Goal: Information Seeking & Learning: Find specific fact

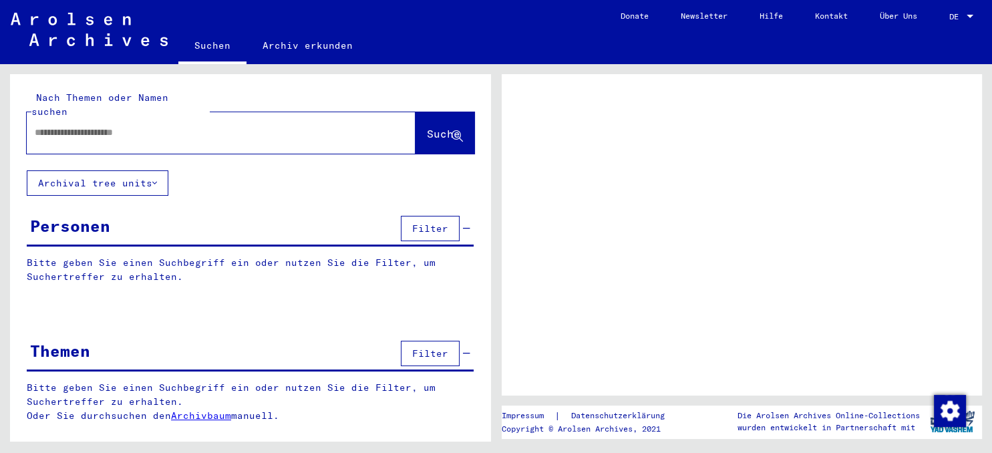
click at [103, 126] on input "text" at bounding box center [209, 133] width 349 height 14
type input "****"
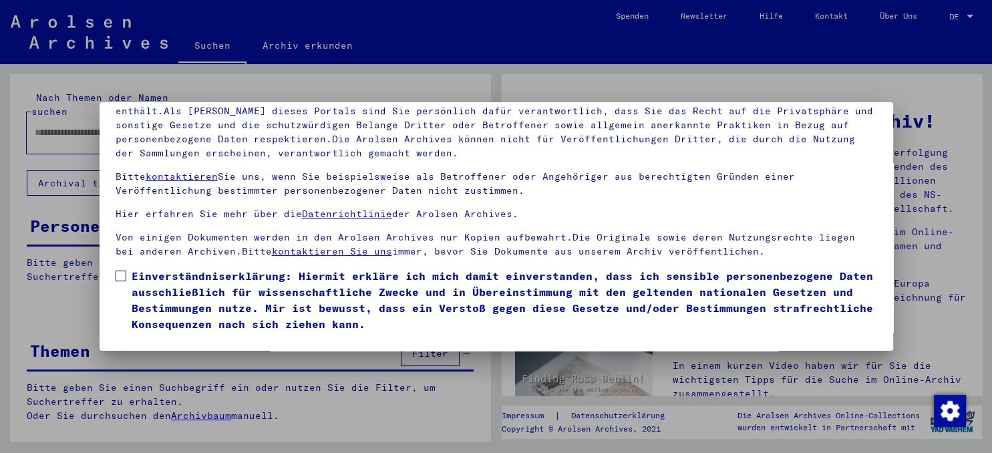
scroll to position [112, 0]
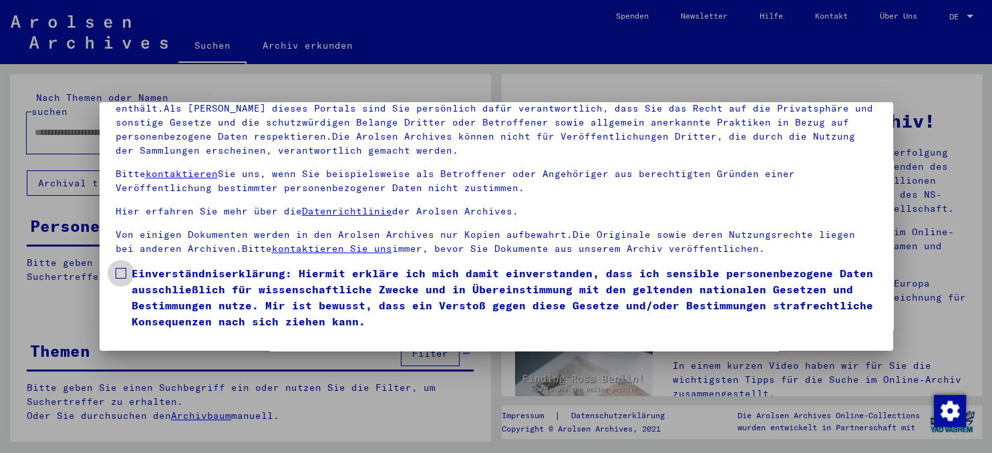
click at [121, 280] on label "Einverständniserklärung: Hiermit erkläre ich mich damit einverstanden, dass ich…" at bounding box center [497, 297] width 762 height 64
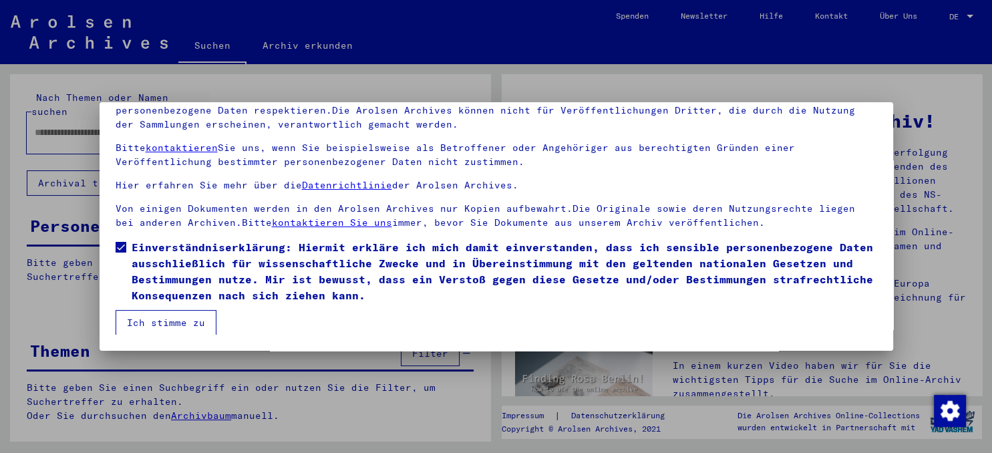
click at [172, 315] on button "Ich stimme zu" at bounding box center [166, 322] width 101 height 25
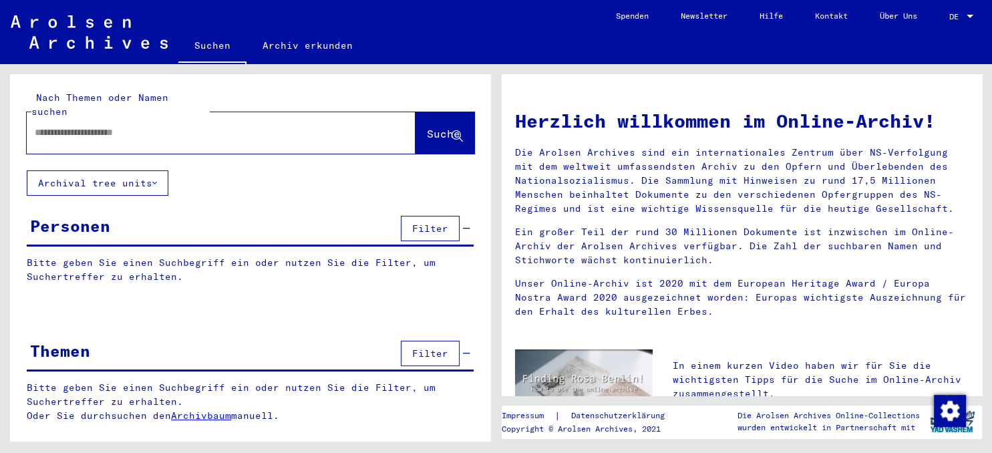
click at [114, 126] on input "text" at bounding box center [205, 133] width 341 height 14
type input "********"
click at [427, 127] on span "Suche" at bounding box center [443, 133] width 33 height 13
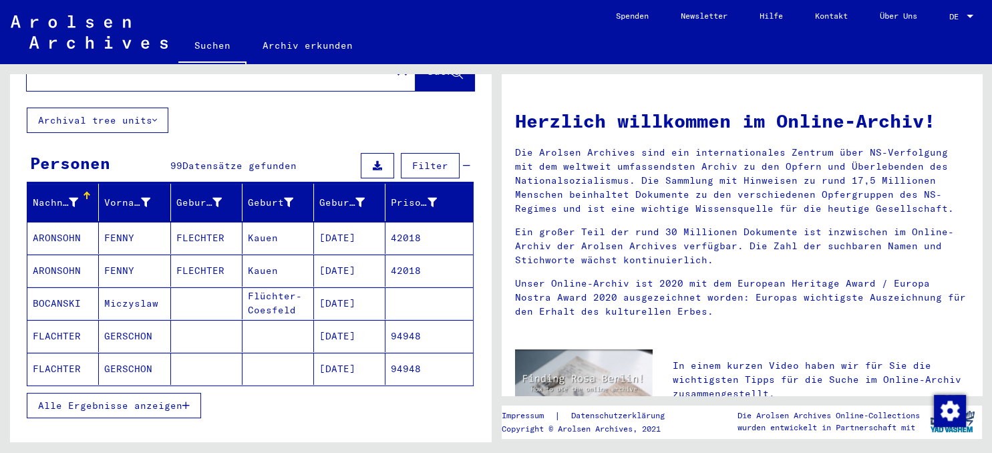
scroll to position [73, 0]
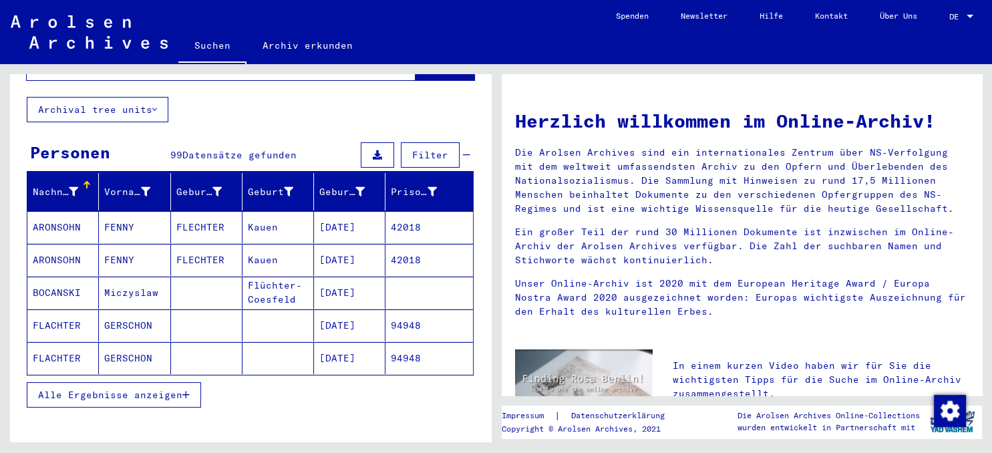
click at [169, 389] on span "Alle Ergebnisse anzeigen" at bounding box center [110, 395] width 144 height 12
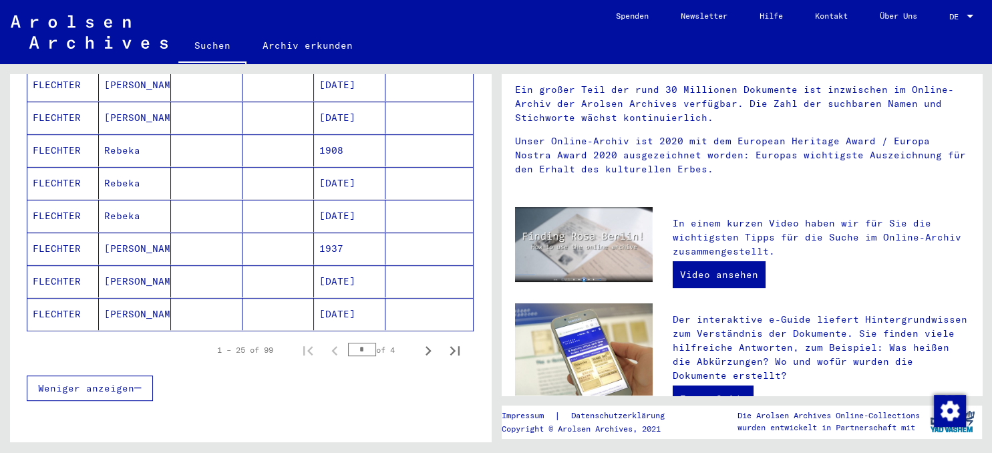
scroll to position [768, 0]
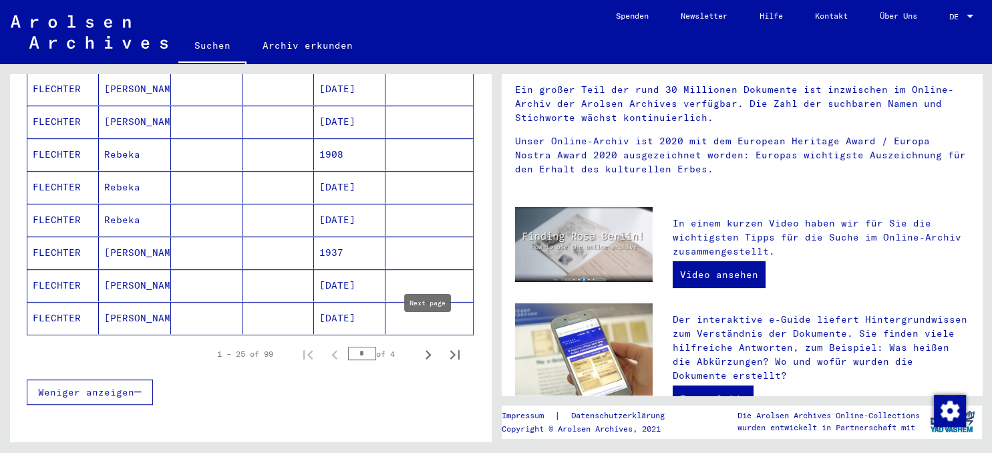
click at [427, 345] on icon "Next page" at bounding box center [428, 354] width 19 height 19
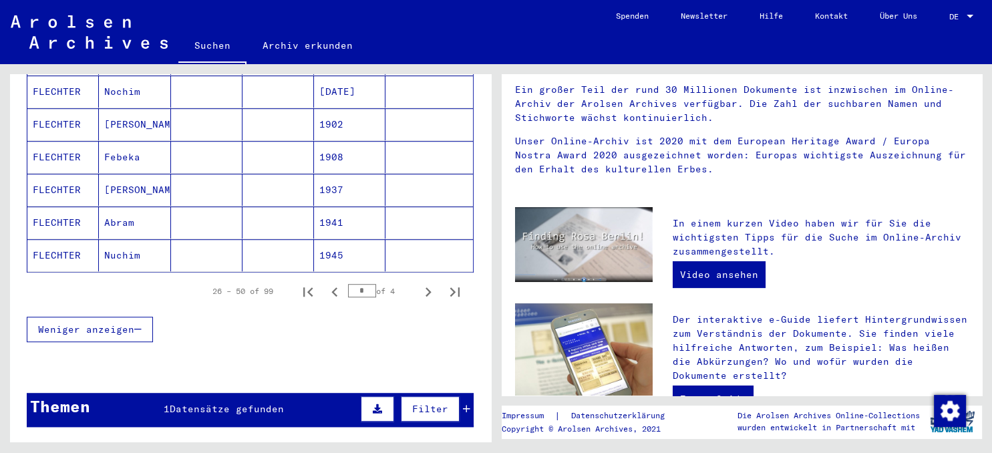
scroll to position [911, 0]
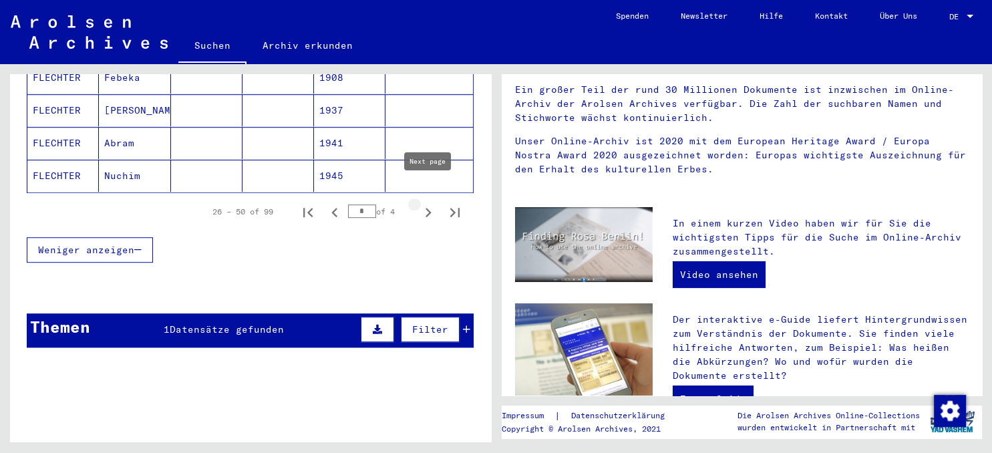
click at [430, 203] on icon "Next page" at bounding box center [428, 212] width 19 height 19
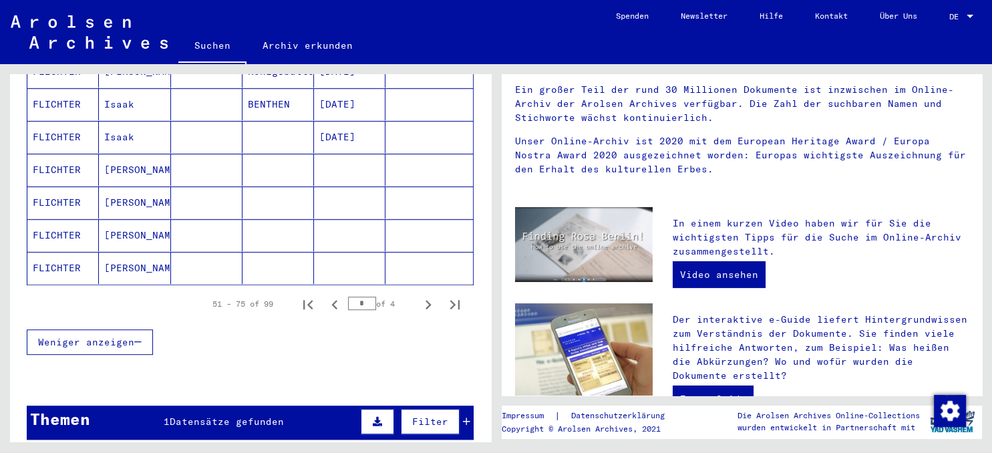
scroll to position [826, 0]
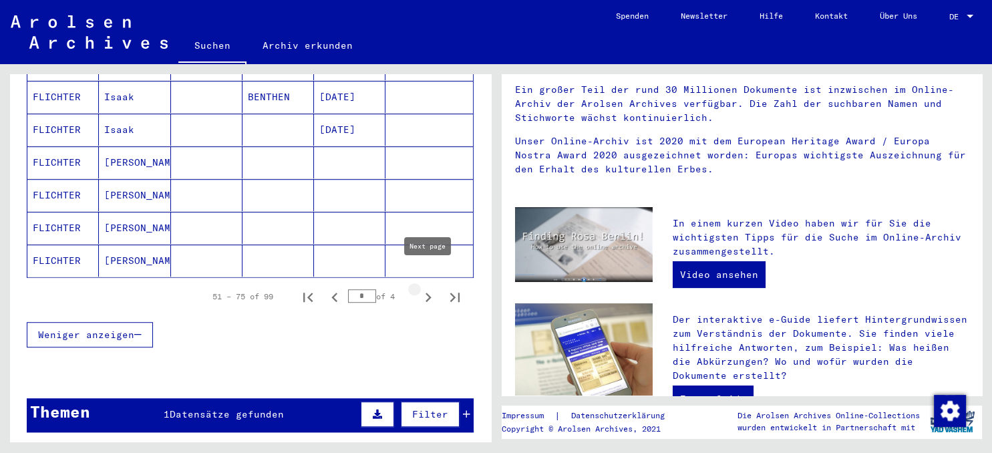
click at [434, 288] on icon "Next page" at bounding box center [428, 297] width 19 height 19
type input "*"
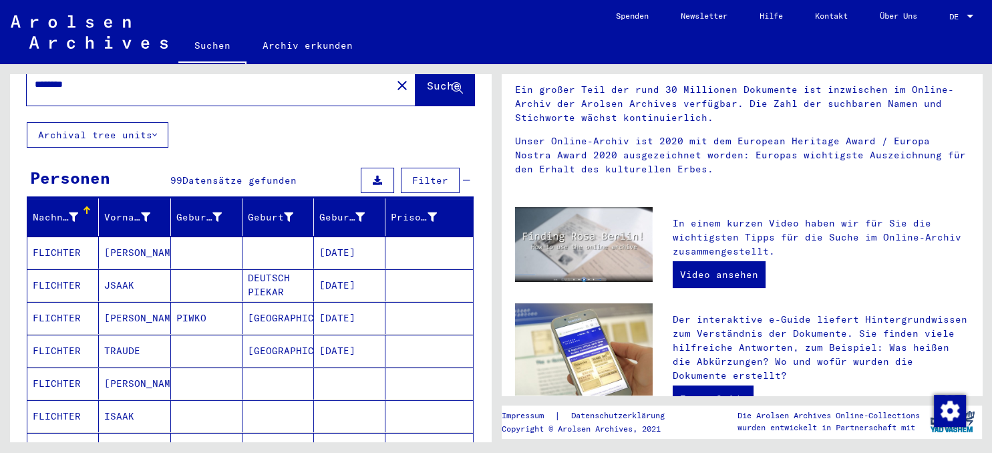
scroll to position [0, 0]
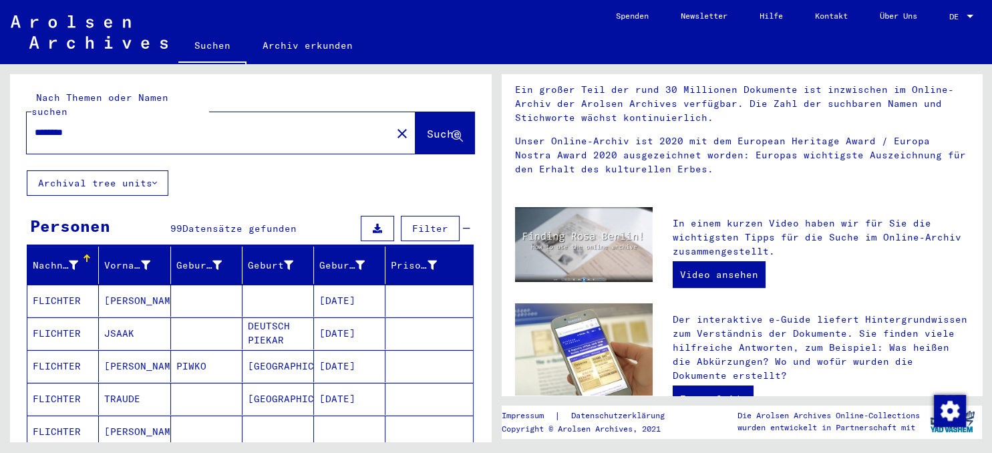
click at [54, 126] on input "********" at bounding box center [205, 133] width 341 height 14
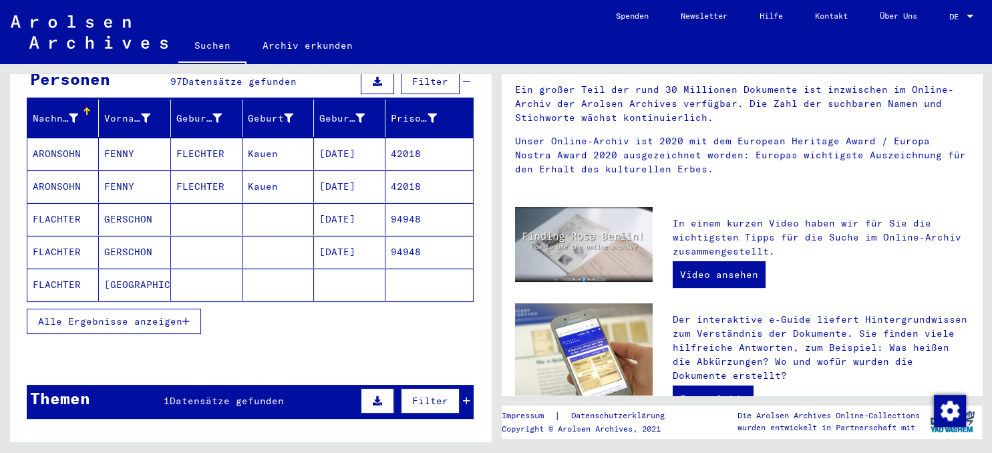
scroll to position [142, 0]
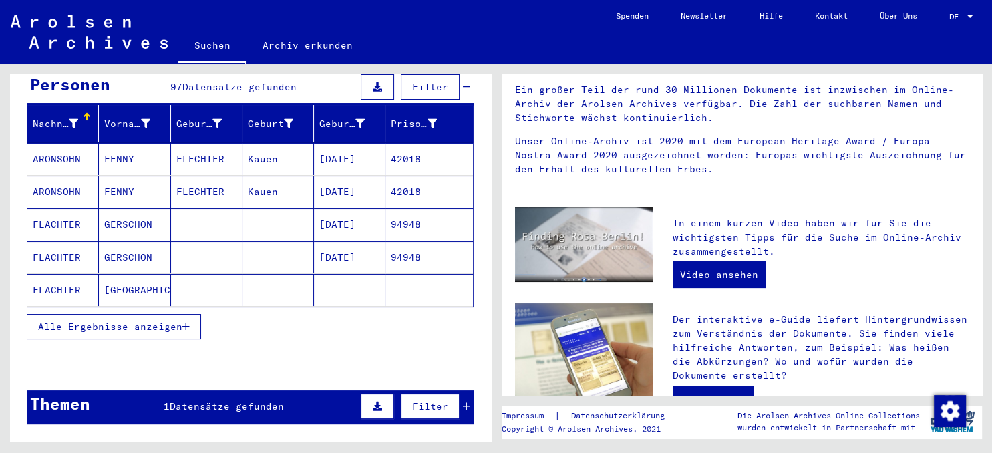
click at [92, 321] on span "Alle Ergebnisse anzeigen" at bounding box center [110, 327] width 144 height 12
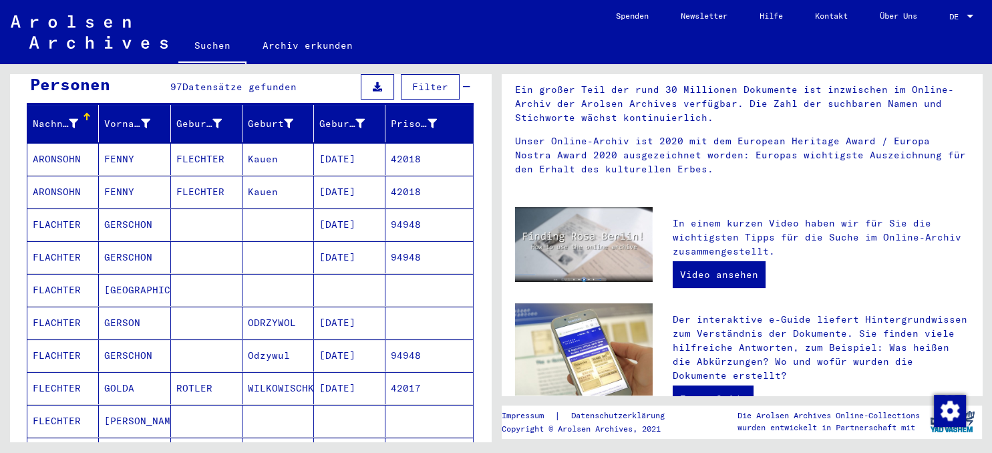
scroll to position [0, 0]
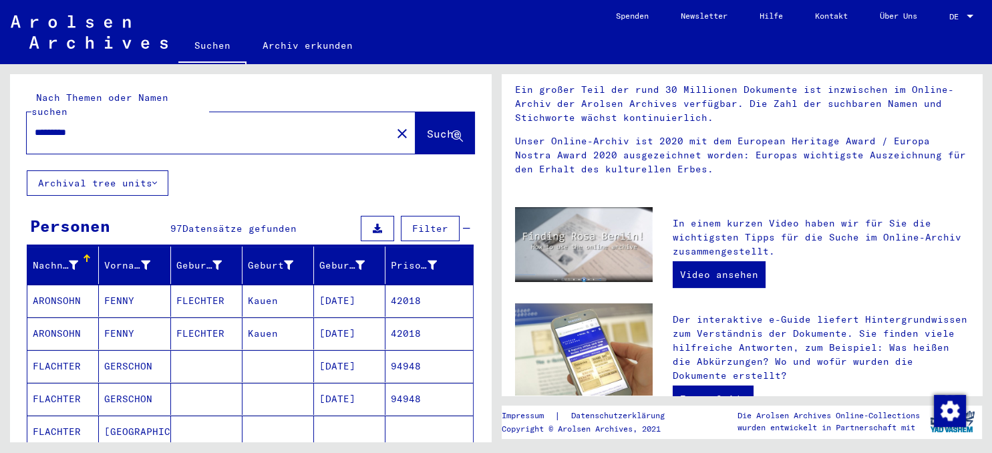
click at [59, 126] on input "*********" at bounding box center [205, 133] width 341 height 14
type input "********"
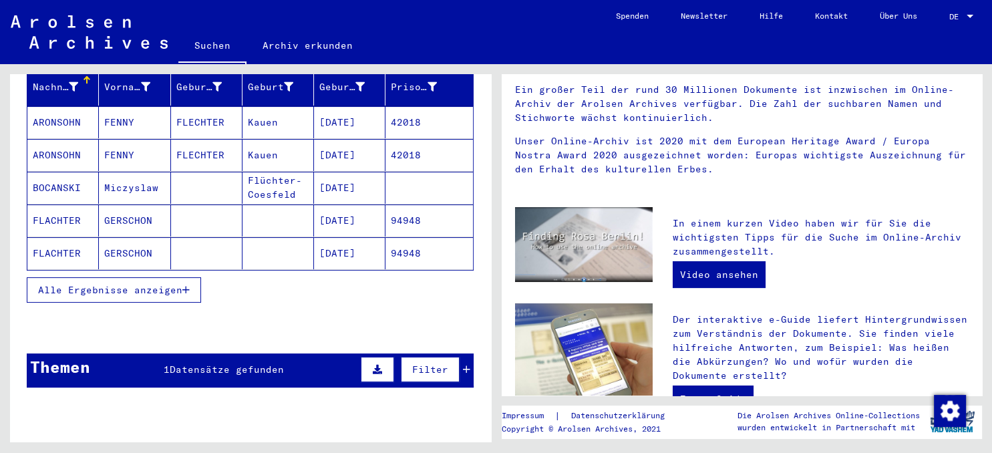
click at [134, 284] on span "Alle Ergebnisse anzeigen" at bounding box center [110, 290] width 144 height 12
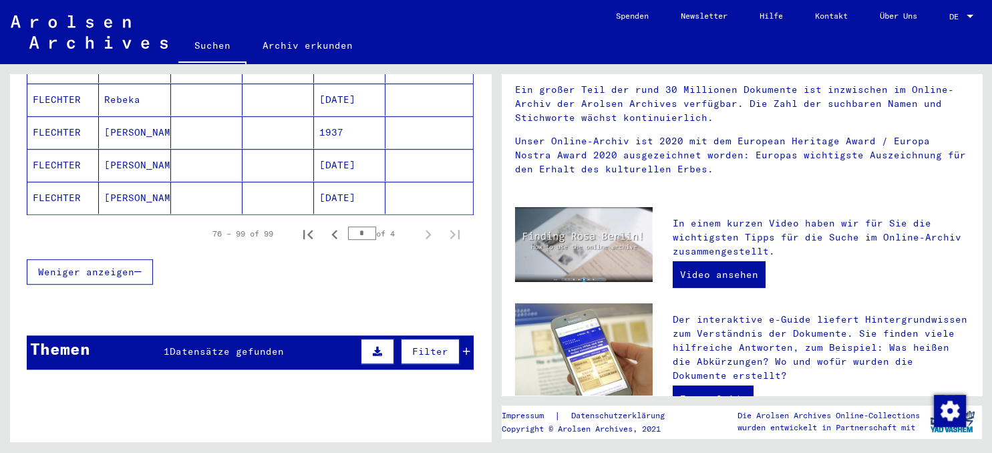
scroll to position [884, 0]
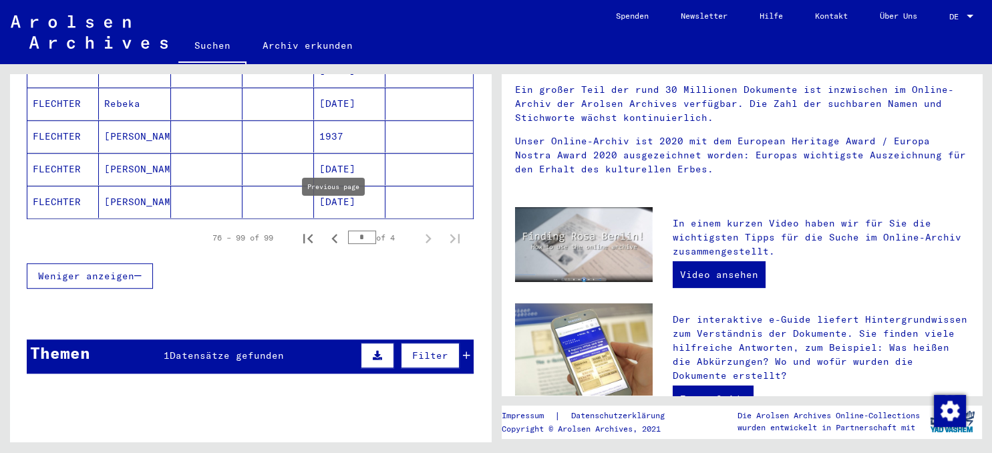
click at [334, 229] on icon "Previous page" at bounding box center [334, 238] width 19 height 19
click at [311, 229] on icon "First page" at bounding box center [308, 238] width 19 height 19
type input "*"
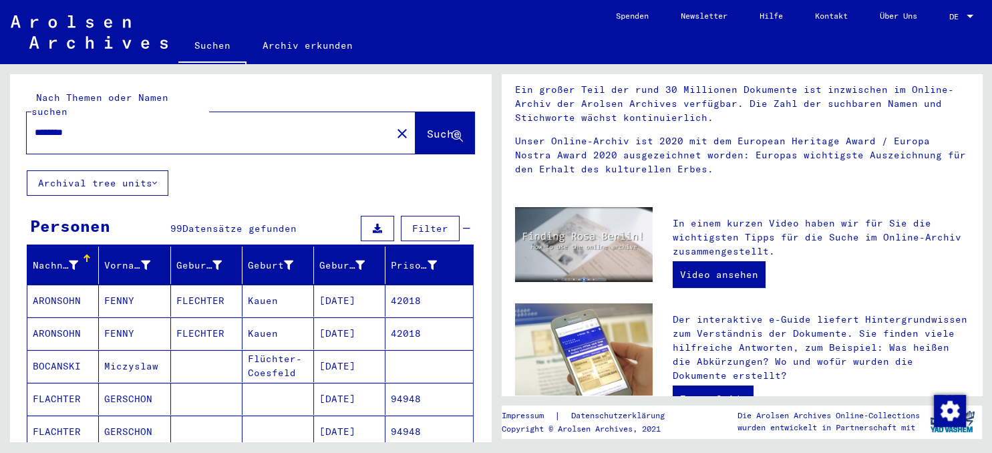
drag, startPoint x: 87, startPoint y: 122, endPoint x: -15, endPoint y: 98, distance: 104.2
click at [35, 126] on input "********" at bounding box center [205, 133] width 341 height 14
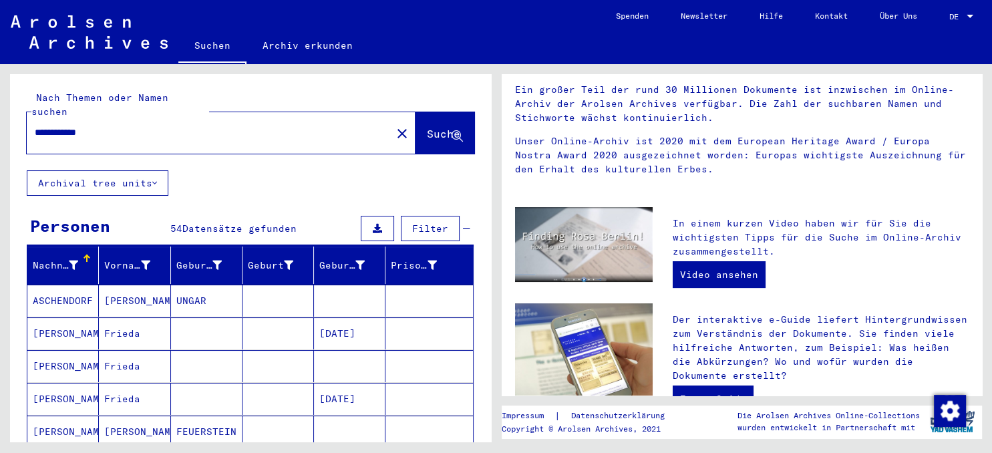
type input "**********"
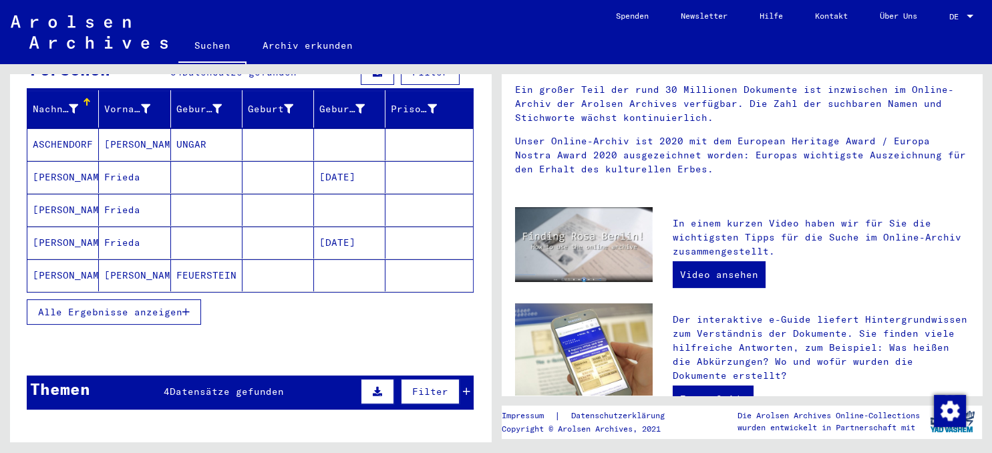
scroll to position [155, 0]
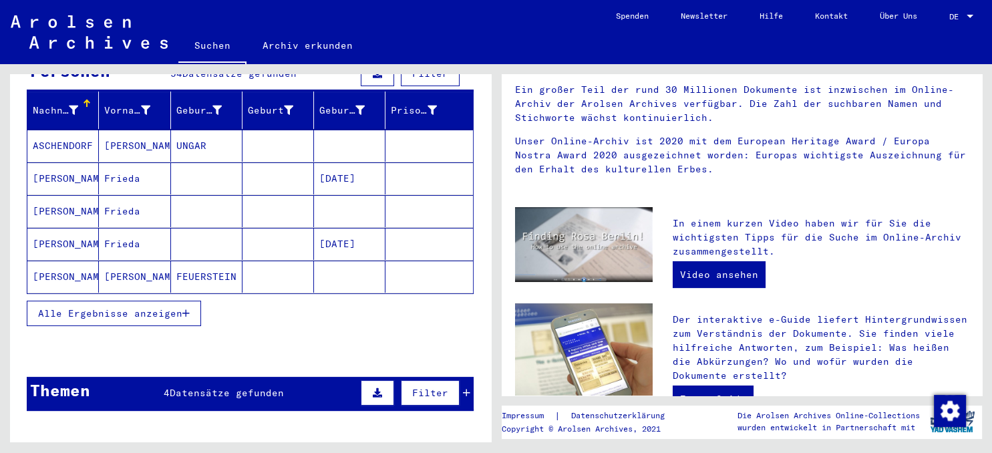
click at [146, 307] on span "Alle Ergebnisse anzeigen" at bounding box center [110, 313] width 144 height 12
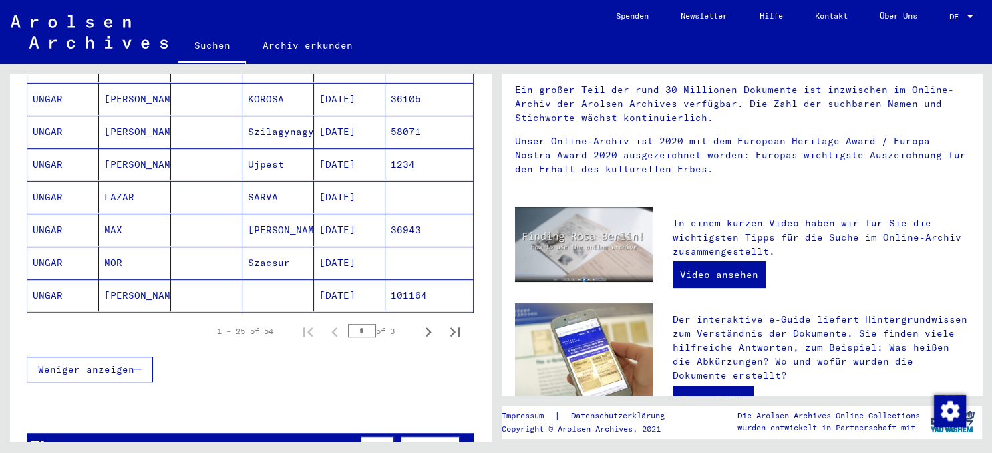
scroll to position [789, 0]
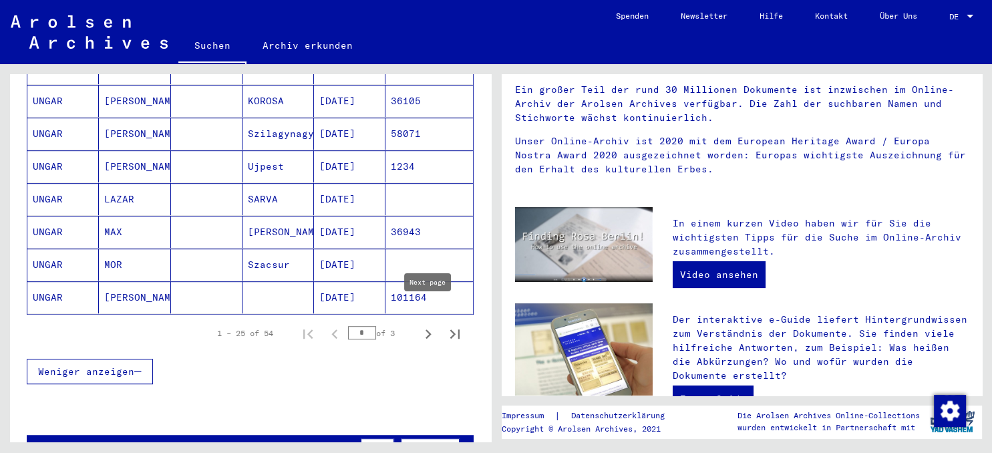
click at [430, 325] on icon "Next page" at bounding box center [428, 334] width 19 height 19
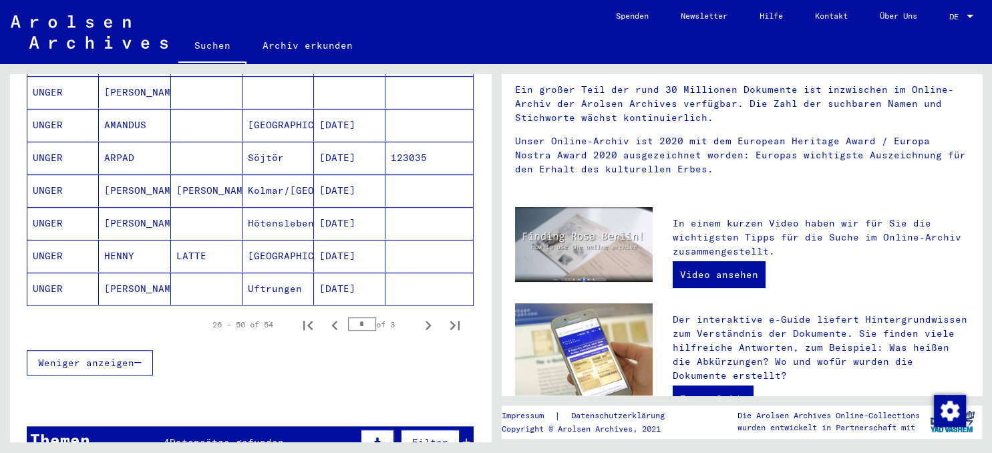
scroll to position [806, 0]
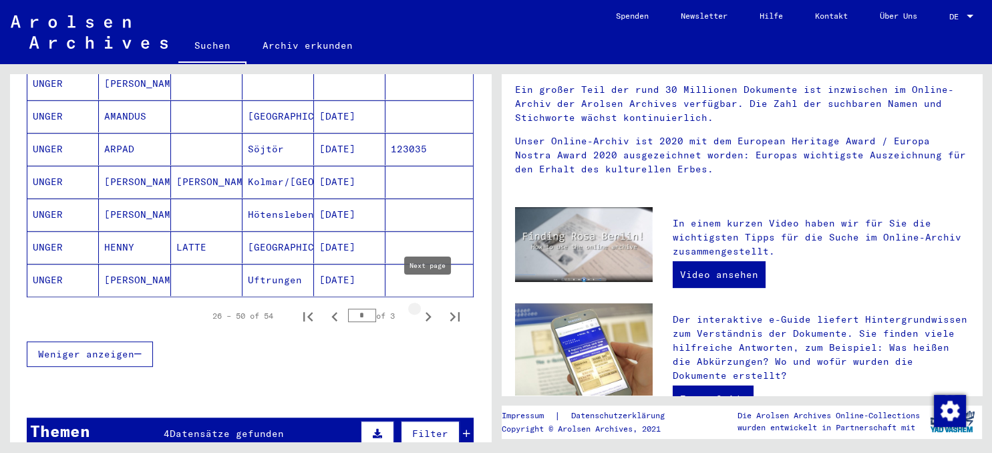
click at [427, 312] on icon "Next page" at bounding box center [429, 316] width 6 height 9
type input "*"
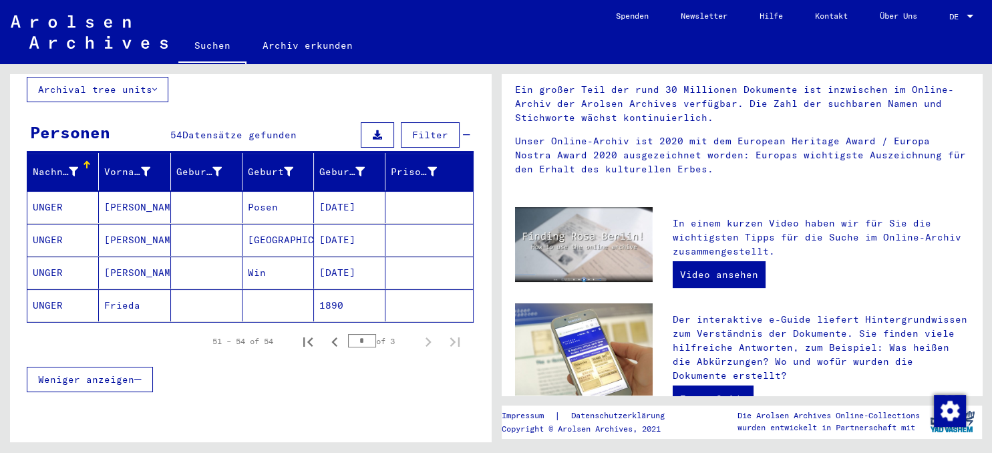
scroll to position [95, 0]
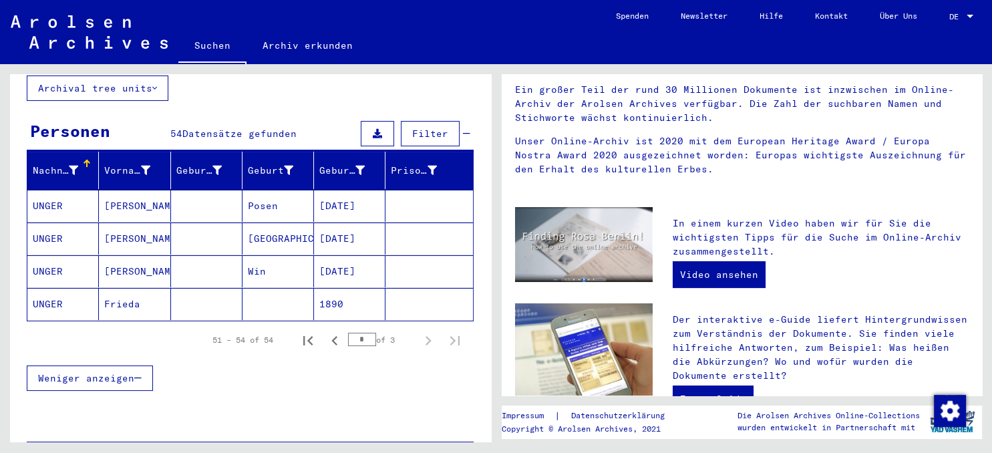
click at [52, 289] on mat-cell "UNGER" at bounding box center [62, 304] width 71 height 32
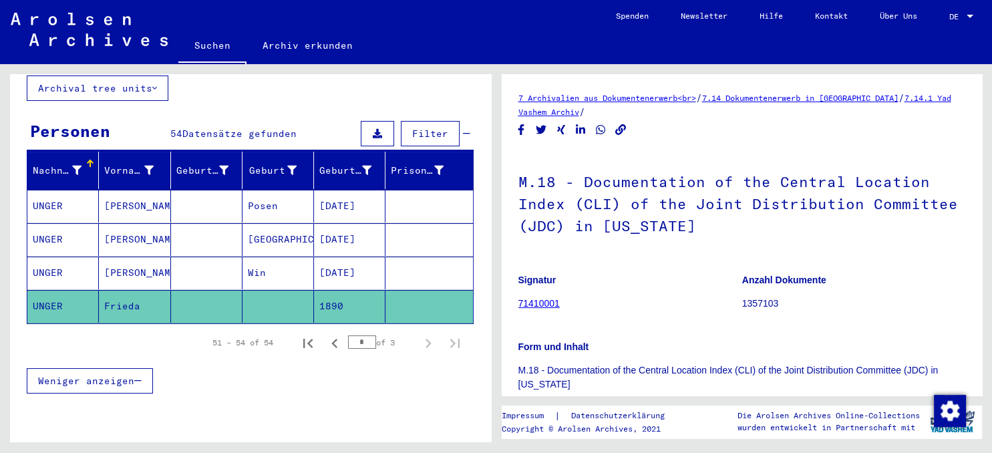
click at [985, 116] on div "7 Archivalien aus Dokumentenerwerb<br> / 7.14 Dokumentenerwerb in [GEOGRAPHIC_D…" at bounding box center [744, 252] width 496 height 377
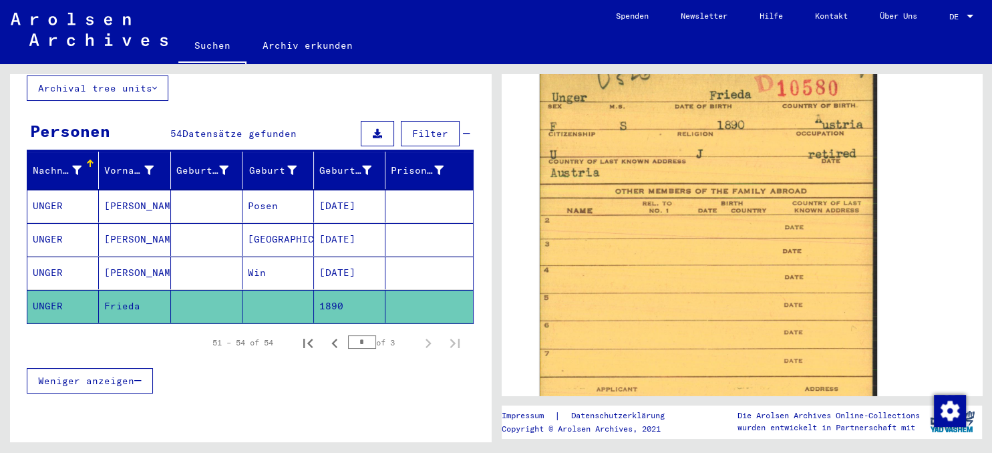
scroll to position [756, 0]
